Goal: Information Seeking & Learning: Learn about a topic

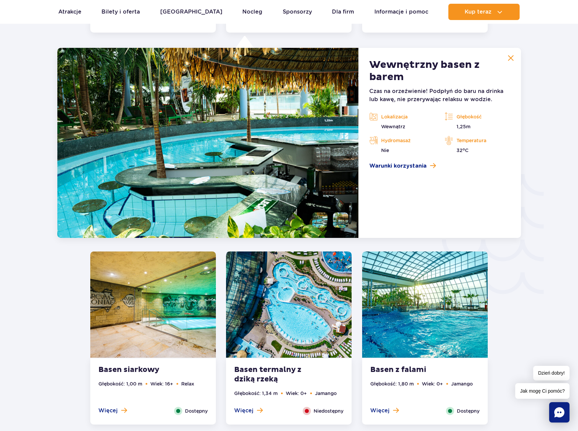
scroll to position [1004, 0]
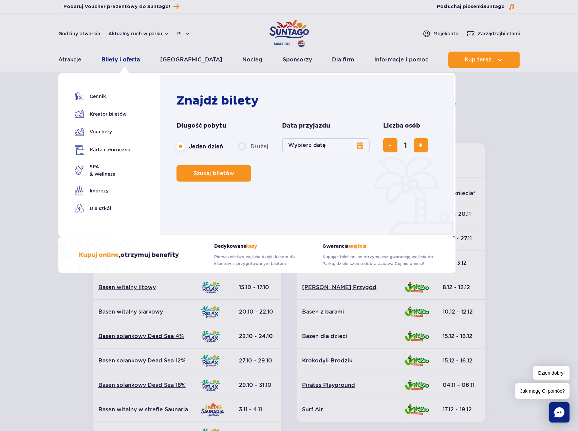
click at [111, 57] on link "Bilety i oferta" at bounding box center [120, 60] width 38 height 16
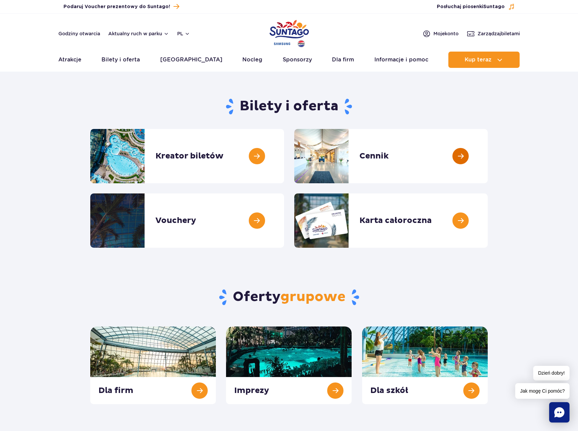
click at [488, 156] on link at bounding box center [488, 156] width 0 height 54
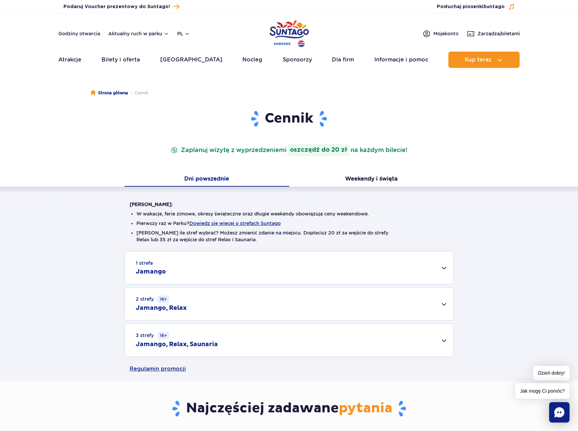
click at [265, 261] on div "1 strefa Jamango" at bounding box center [289, 267] width 328 height 33
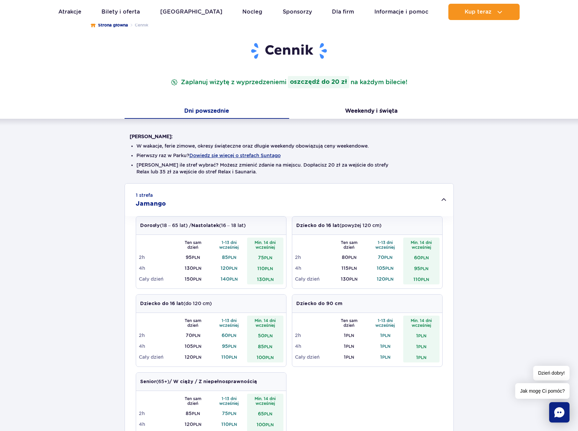
scroll to position [136, 0]
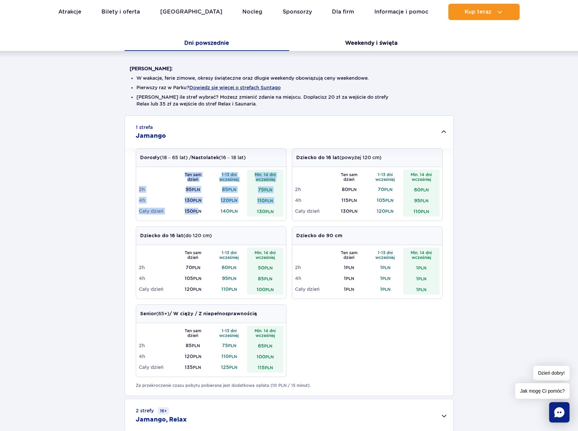
drag, startPoint x: 136, startPoint y: 210, endPoint x: 199, endPoint y: 212, distance: 62.8
click at [199, 212] on div "Ten sam dzień 1-13 dni wcześniej Min. 14 dni wcześniej 2h 95 PLN 85 PLN 75 PLN …" at bounding box center [211, 194] width 150 height 54
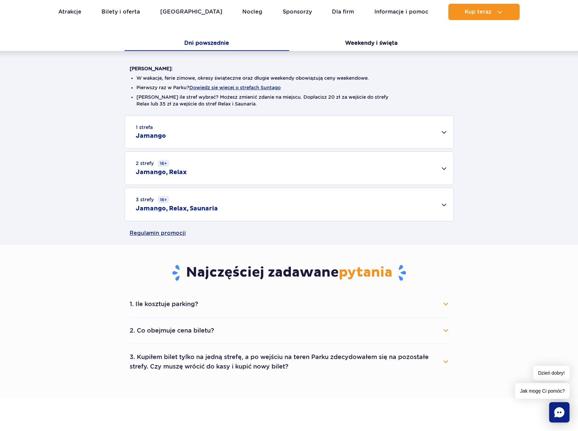
click at [199, 212] on div "1 strefa Jamango Dorosły (18 – 65 lat) / Nastolatek (16 – 18 lat) Ten sam dzień…" at bounding box center [289, 168] width 578 height 106
click at [173, 133] on div "1 strefa Jamango" at bounding box center [289, 132] width 328 height 33
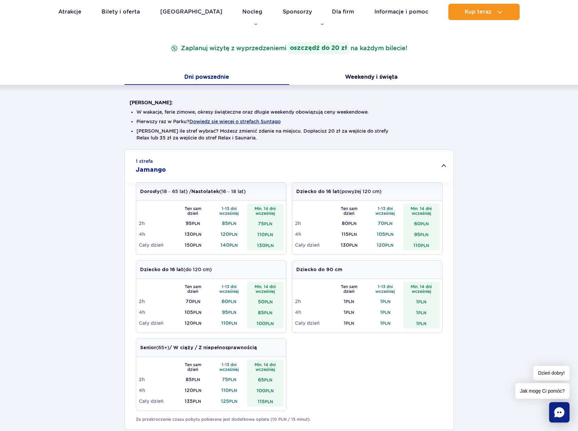
scroll to position [68, 0]
